Goal: Task Accomplishment & Management: Use online tool/utility

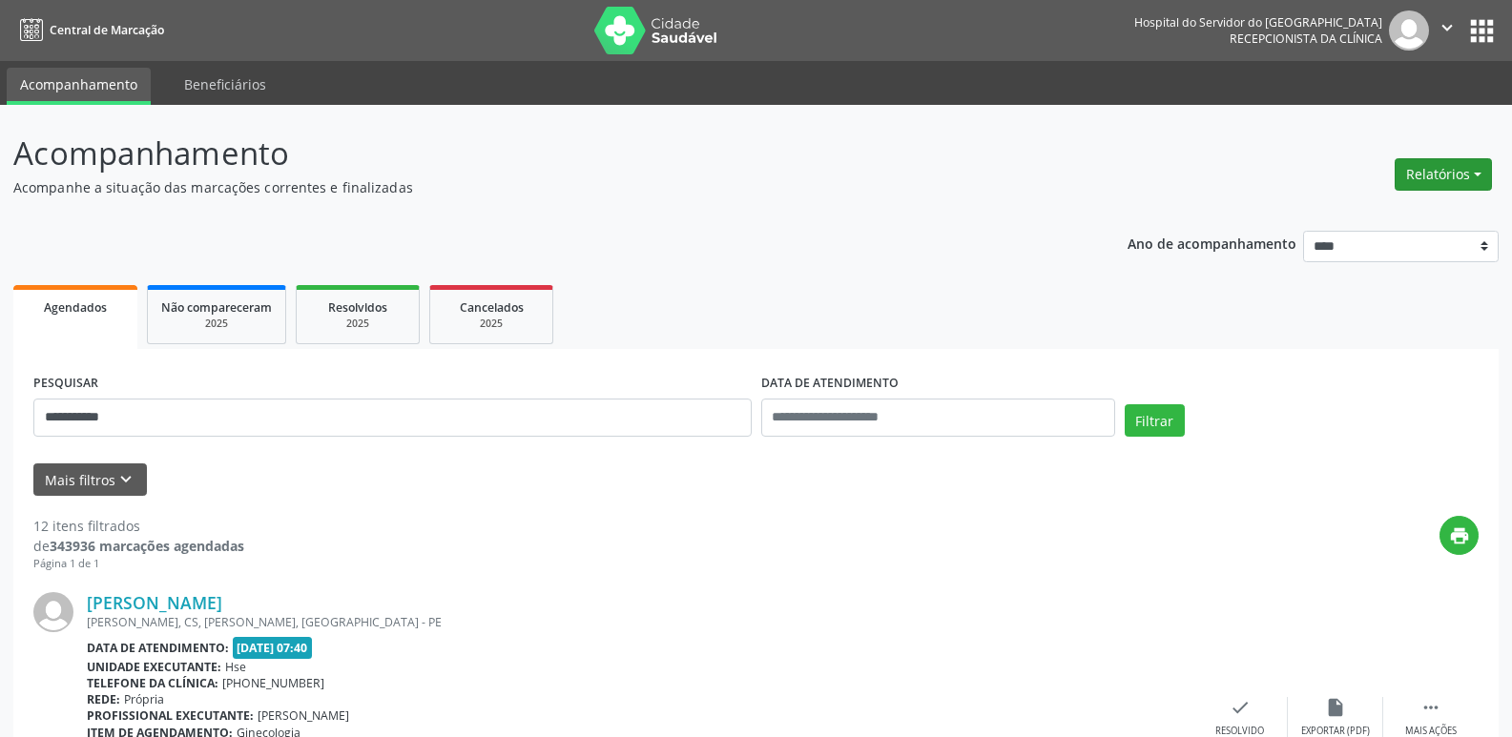
click at [1479, 176] on button "Relatórios" at bounding box center [1442, 174] width 97 height 32
click at [1374, 216] on link "Agendamentos" at bounding box center [1390, 215] width 205 height 27
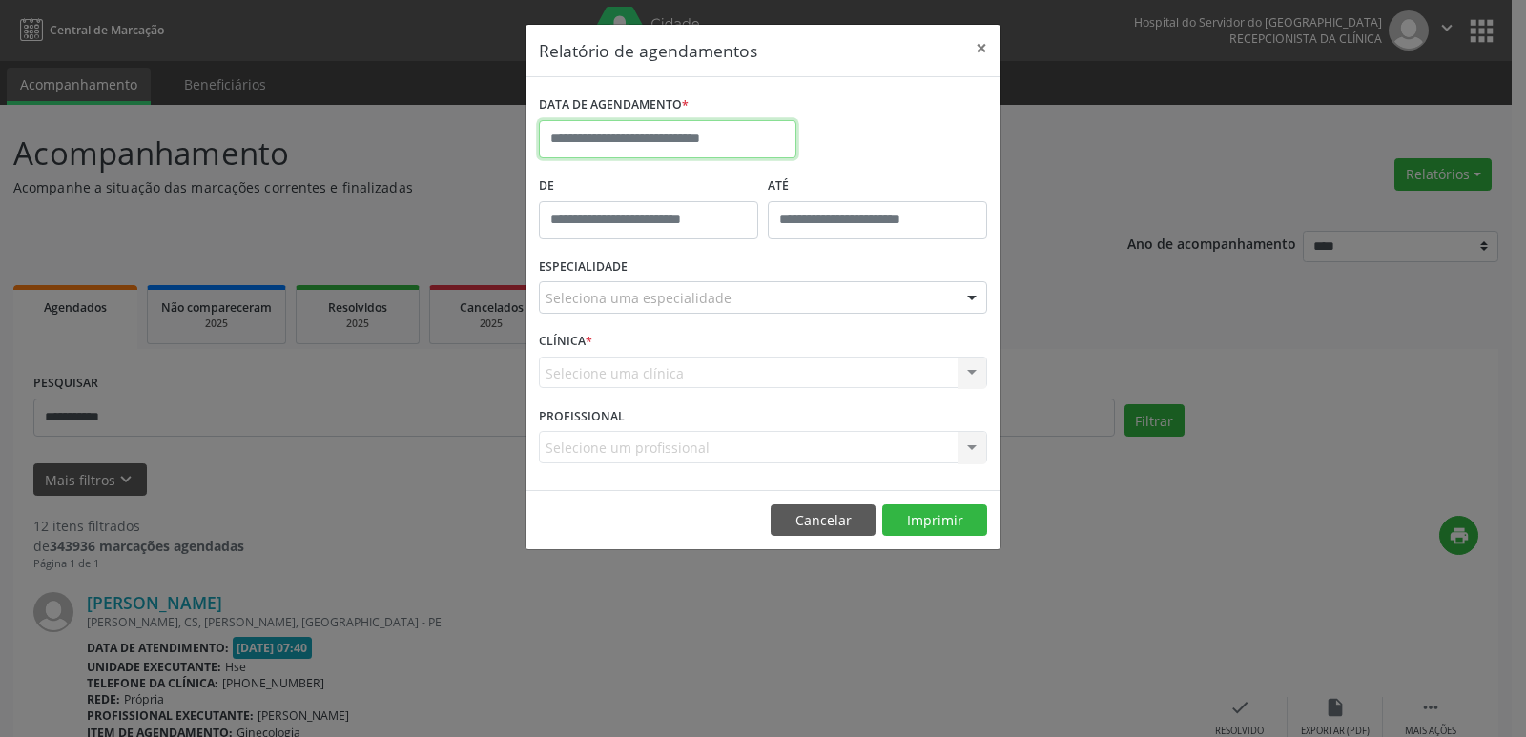
click at [732, 144] on input "text" at bounding box center [668, 139] width 258 height 38
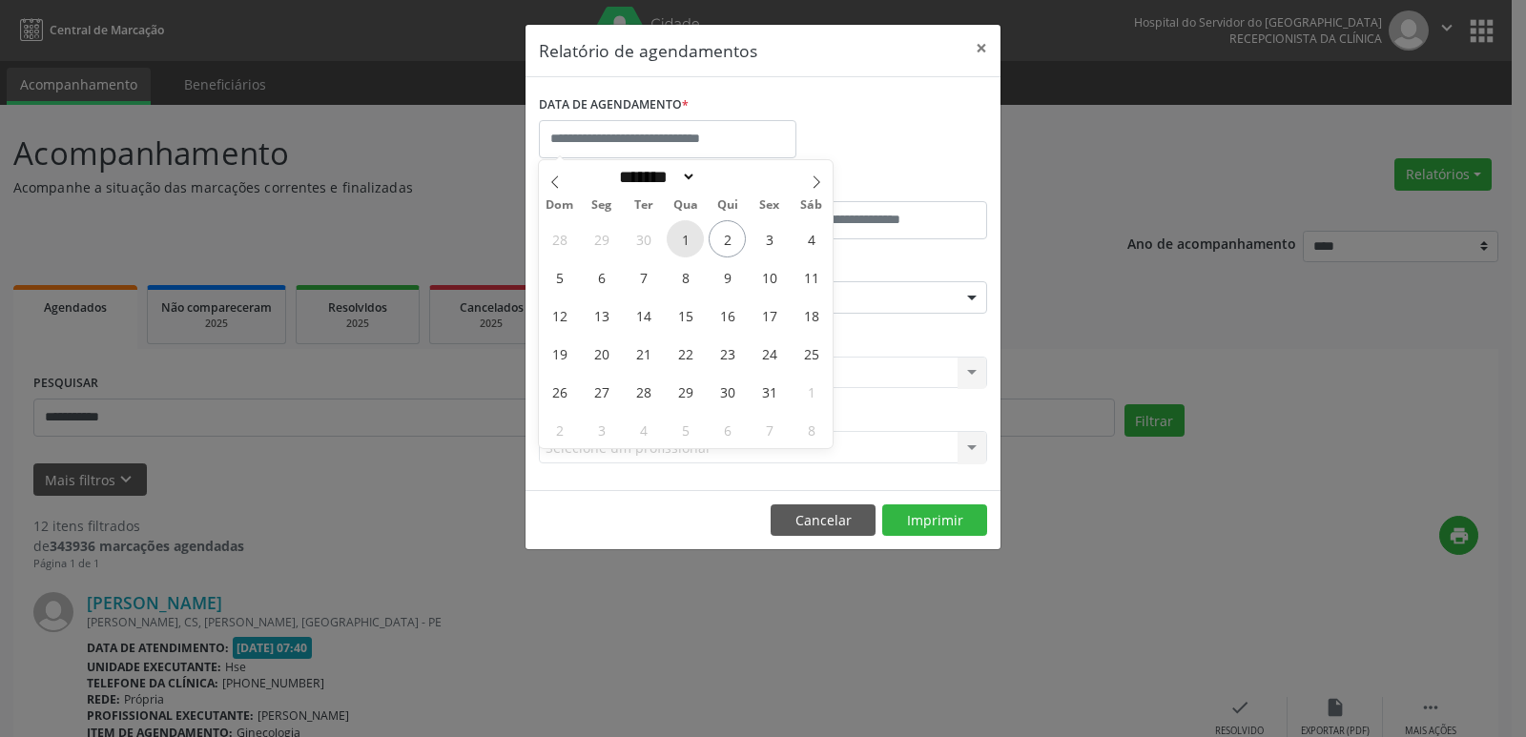
click at [688, 237] on span "1" at bounding box center [685, 238] width 37 height 37
type input "**********"
click at [689, 237] on span "1" at bounding box center [685, 238] width 37 height 37
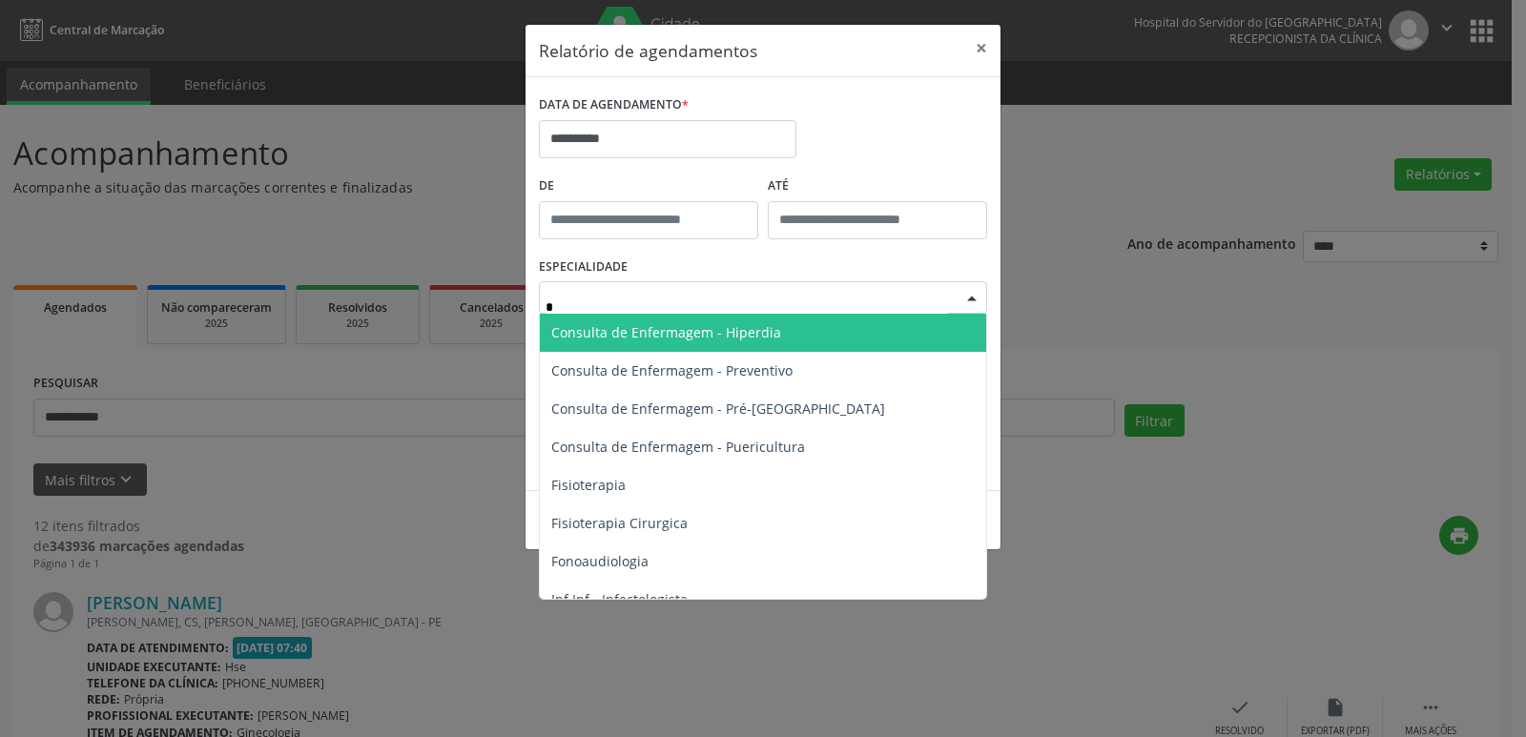
type input "**"
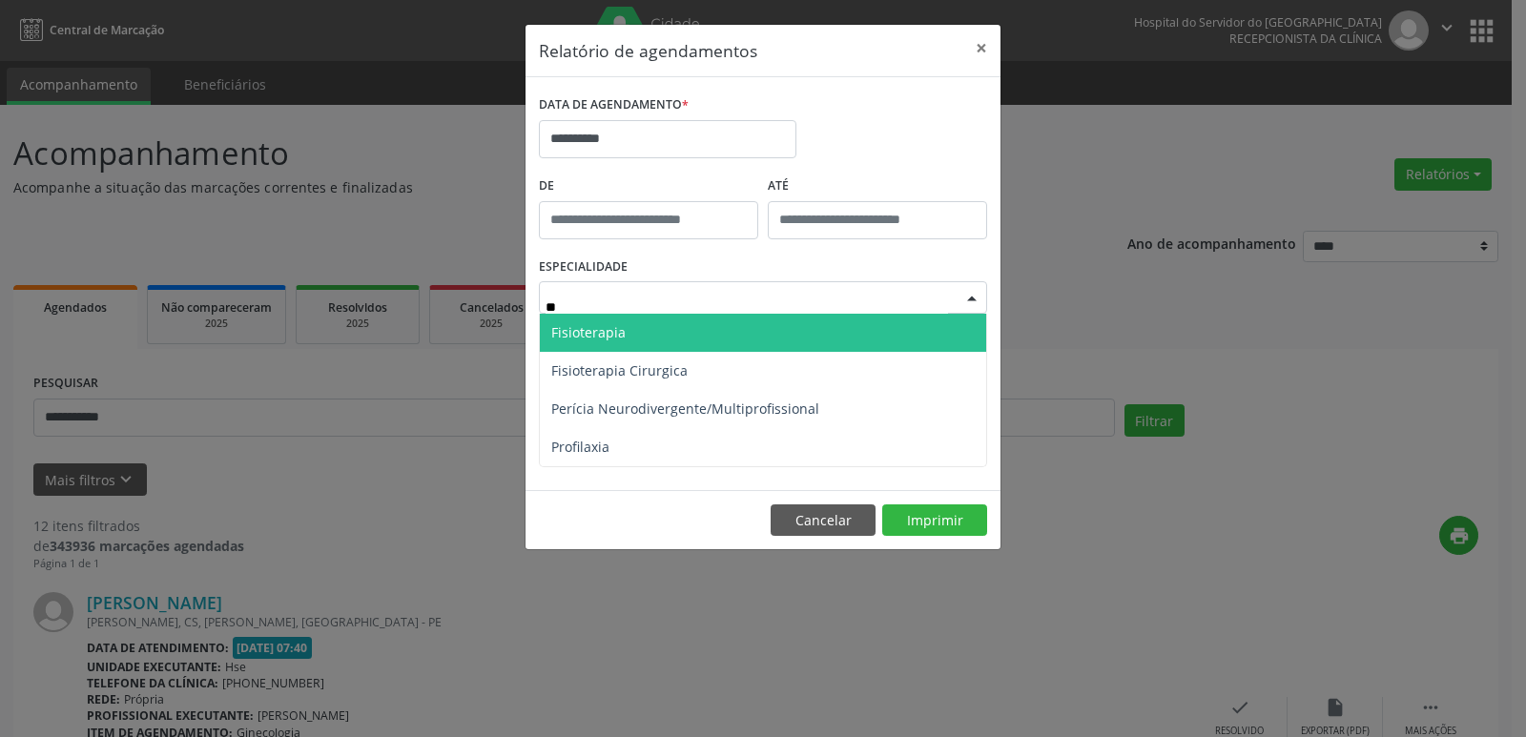
click at [603, 327] on span "Fisioterapia" at bounding box center [588, 332] width 74 height 18
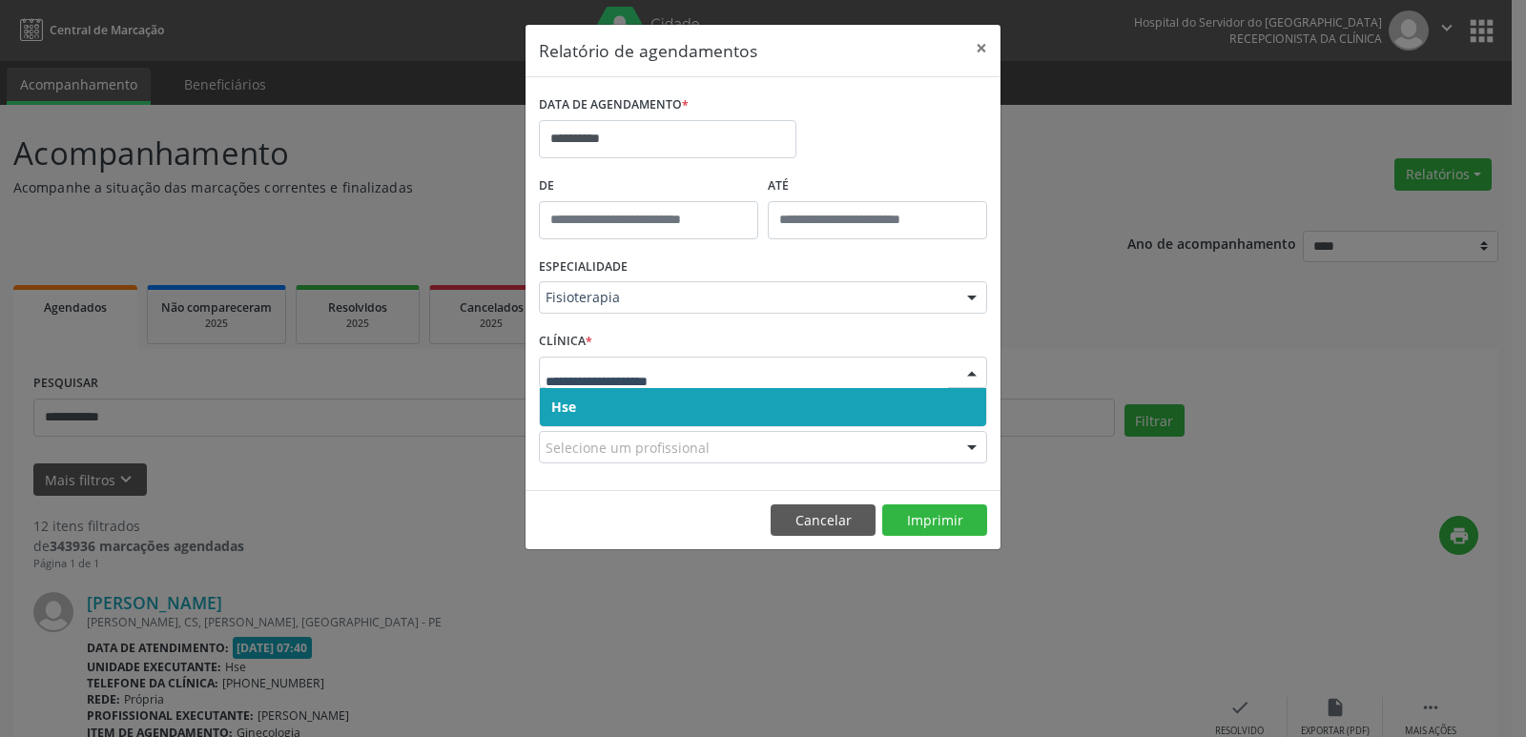
click at [575, 408] on span "Hse" at bounding box center [563, 407] width 25 height 18
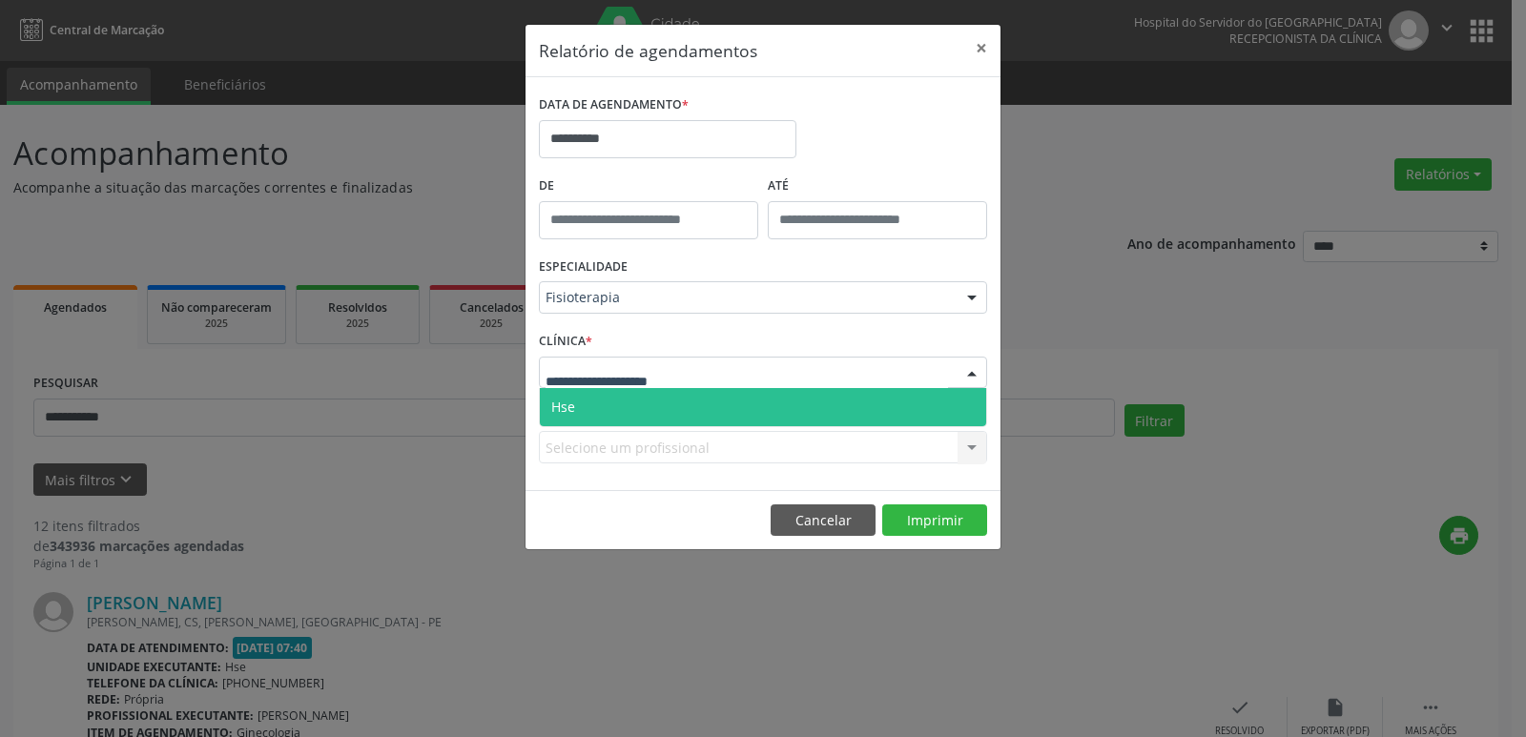
click at [587, 403] on span "Hse" at bounding box center [763, 407] width 446 height 38
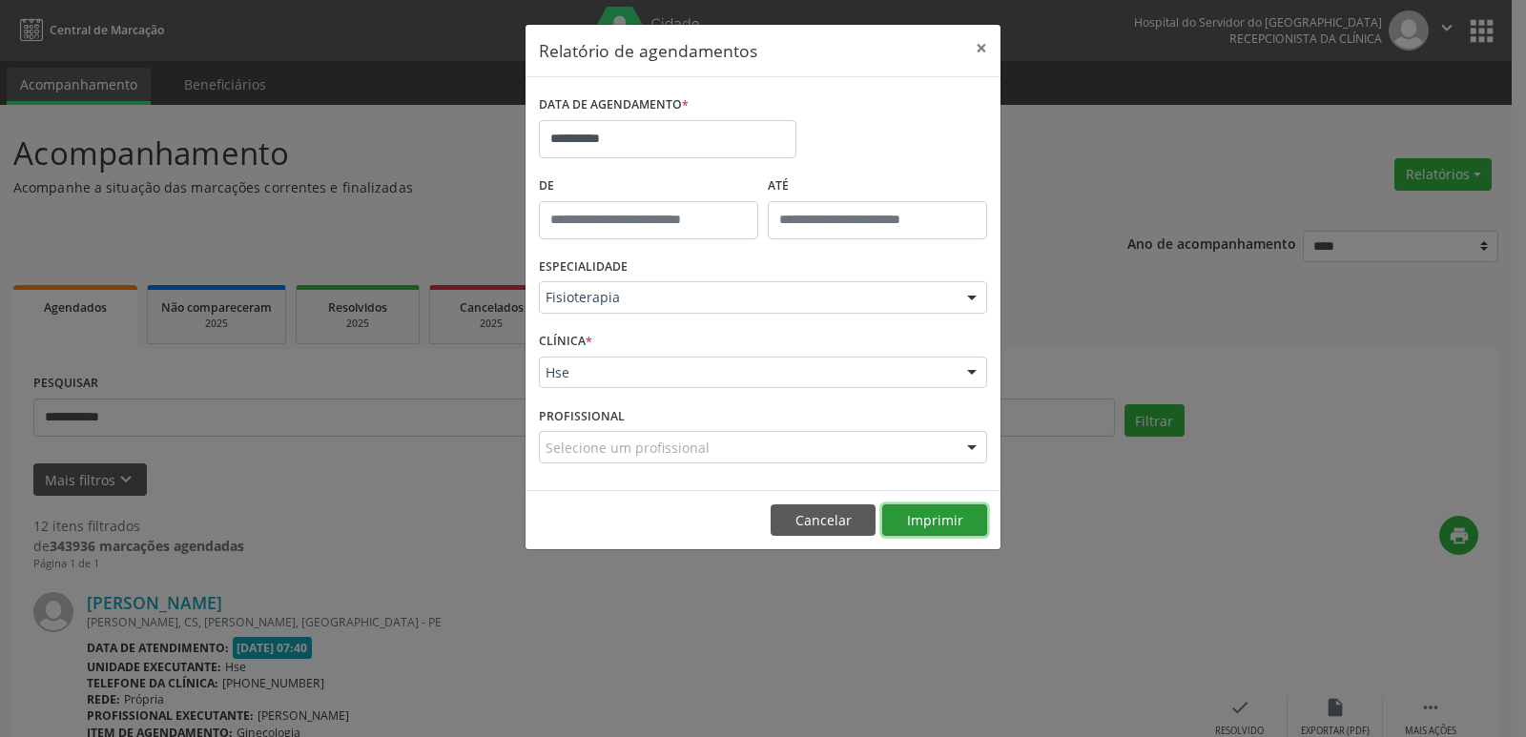
click at [940, 512] on button "Imprimir" at bounding box center [934, 521] width 105 height 32
